Goal: Navigation & Orientation: Find specific page/section

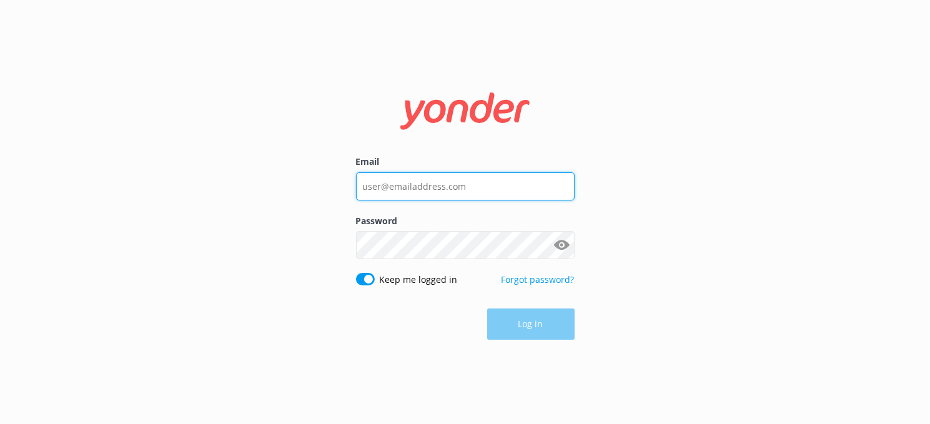
click at [462, 189] on input "Email" at bounding box center [465, 186] width 218 height 28
type input "[EMAIL_ADDRESS][DOMAIN_NAME]"
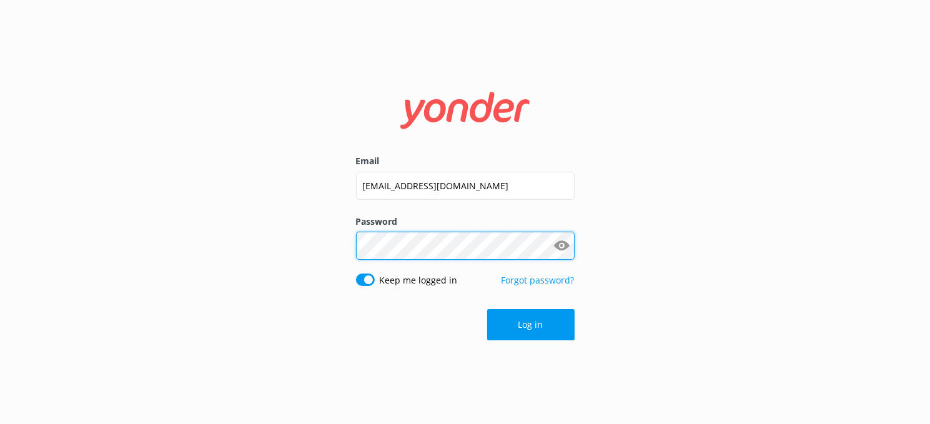
click button "Log in" at bounding box center [530, 324] width 87 height 31
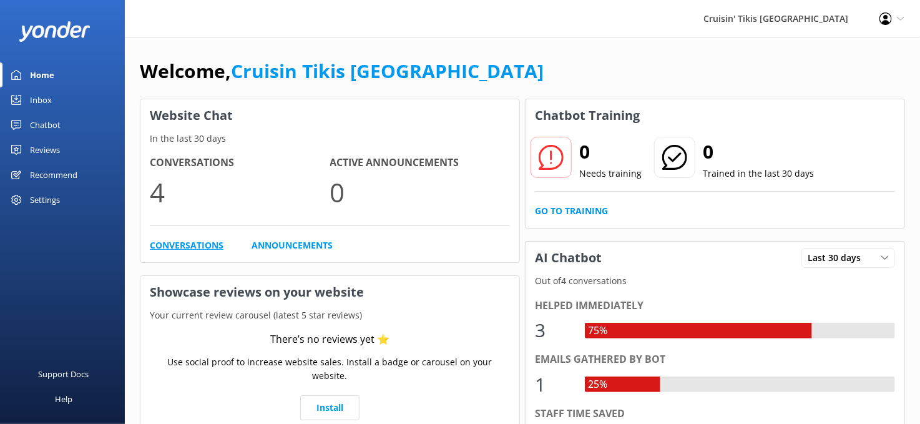
click at [176, 250] on link "Conversations" at bounding box center [187, 245] width 74 height 14
